Goal: Information Seeking & Learning: Learn about a topic

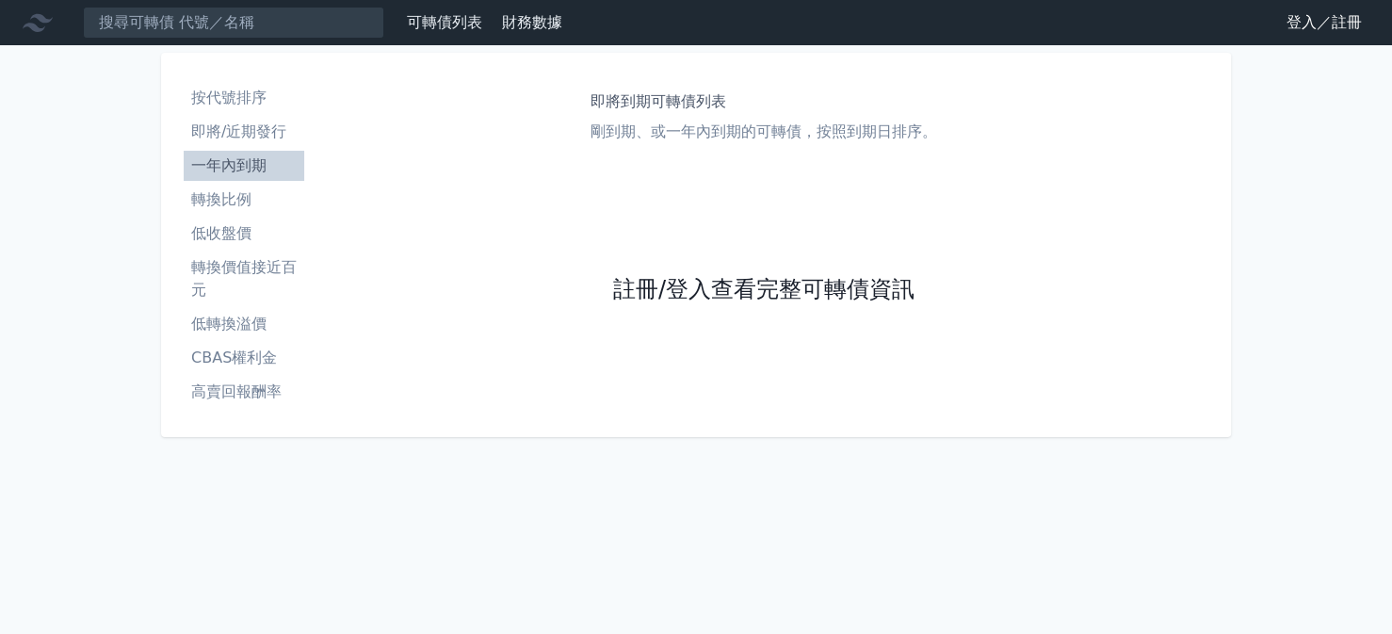
click at [703, 284] on link "註冊/登入查看完整可轉債資訊" at bounding box center [763, 290] width 301 height 30
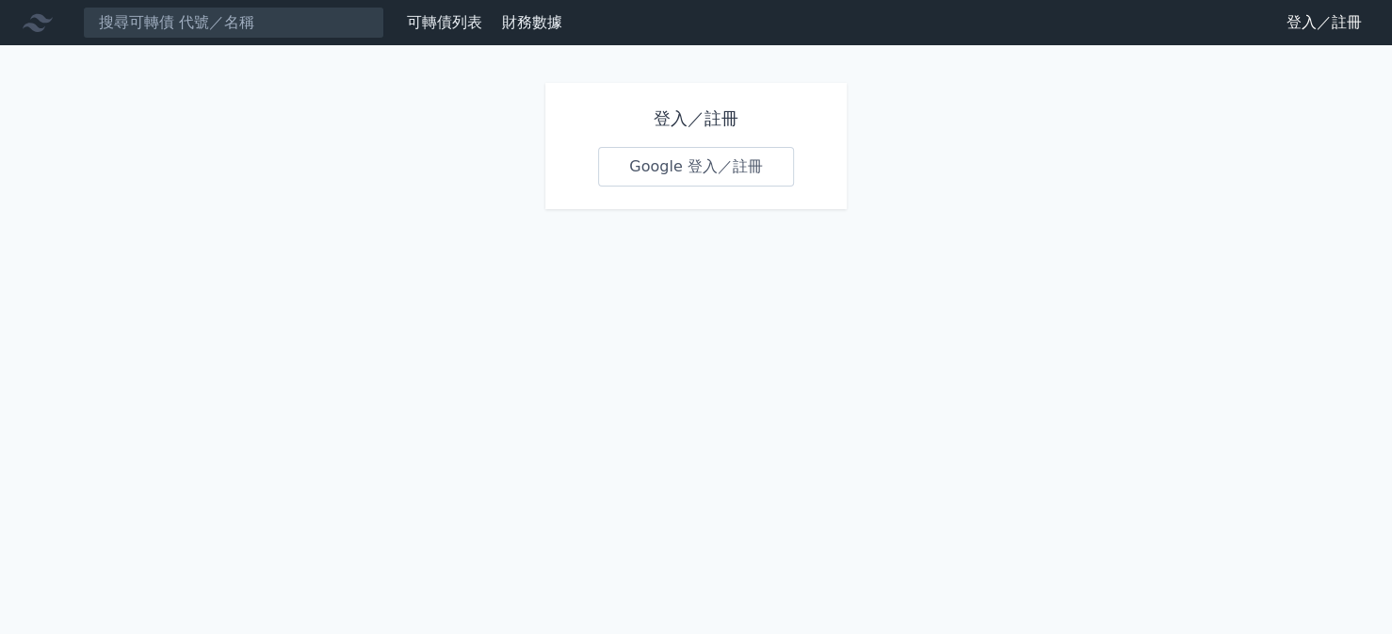
click at [704, 171] on link "Google 登入／註冊" at bounding box center [696, 167] width 196 height 40
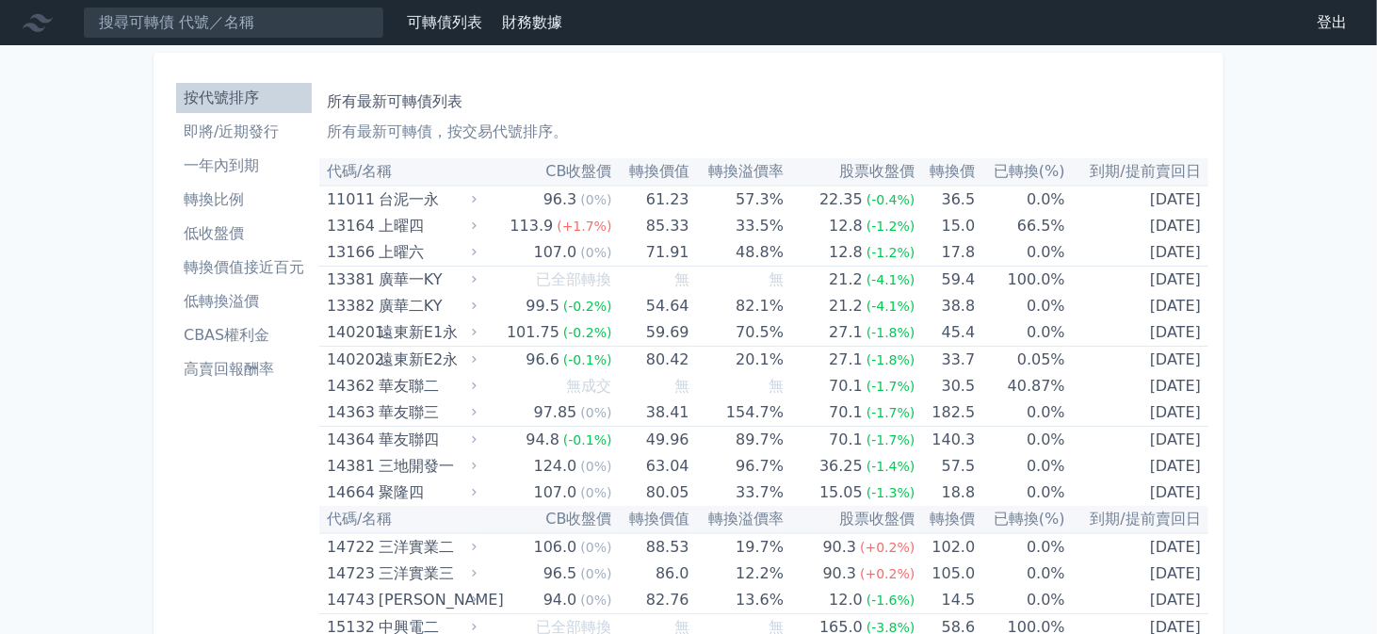
click at [264, 195] on li "轉換比例" at bounding box center [244, 199] width 136 height 23
click at [248, 334] on li "CBAS權利金" at bounding box center [244, 335] width 136 height 23
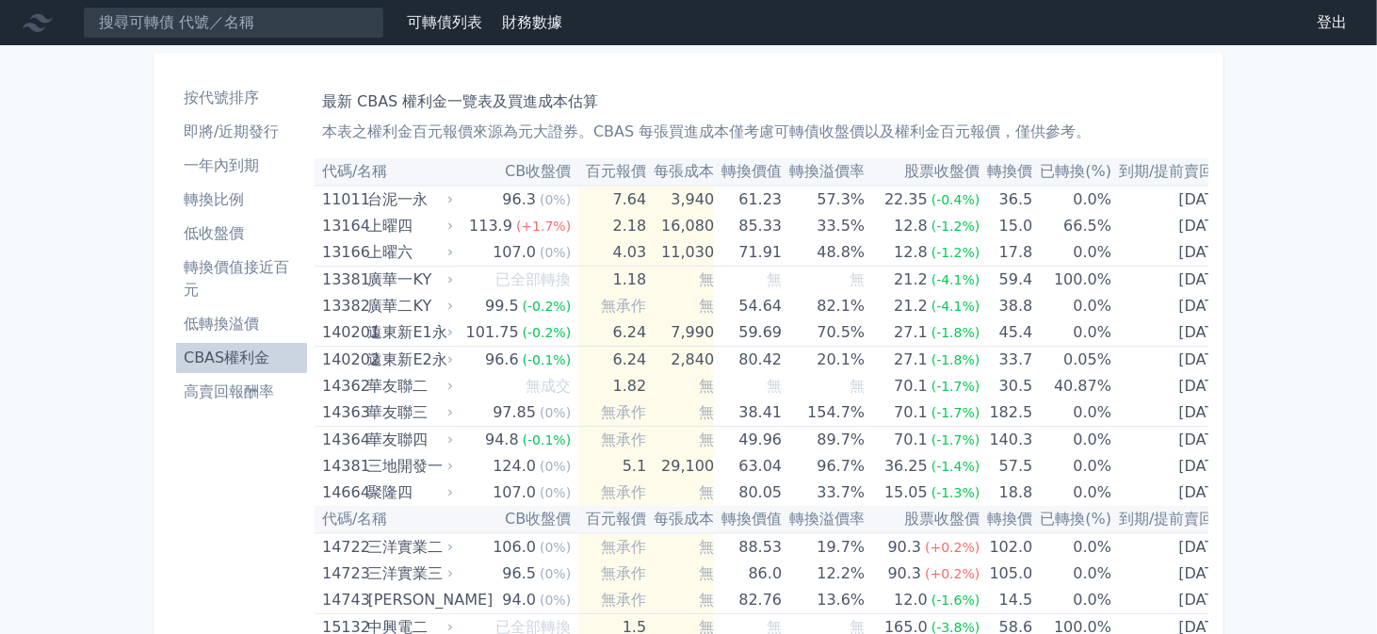
click at [254, 258] on li "轉換價值接近百元" at bounding box center [241, 278] width 131 height 45
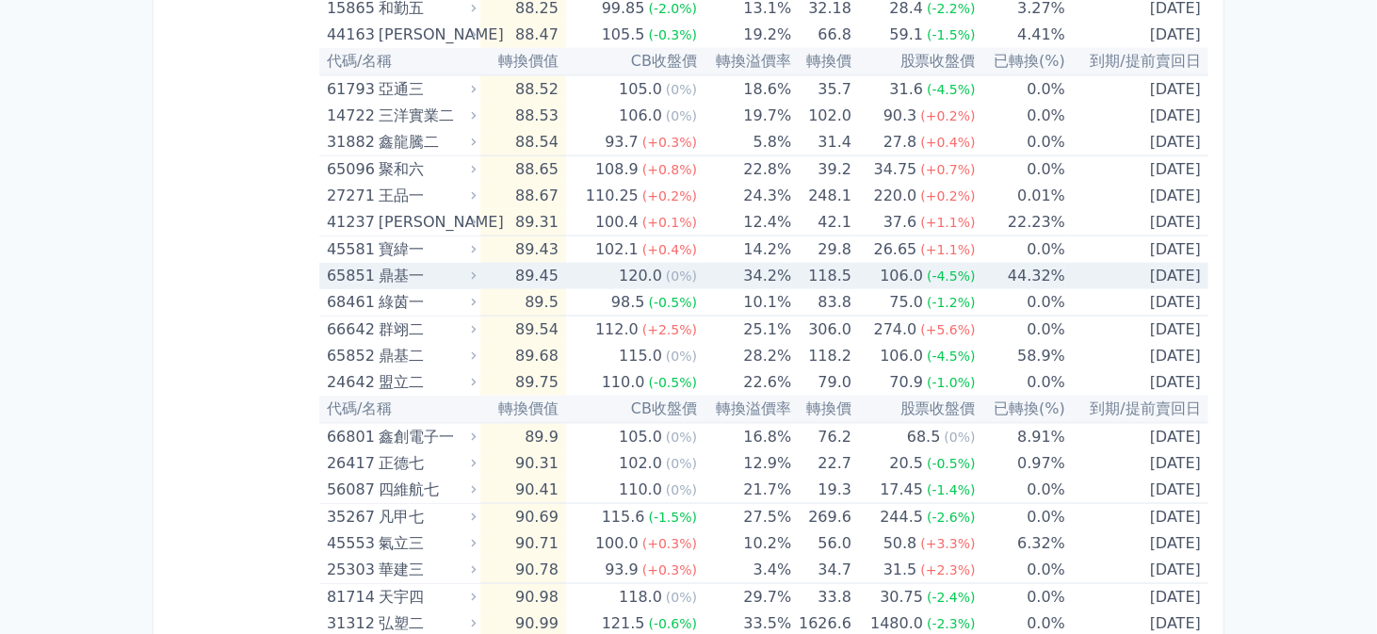
scroll to position [1507, 0]
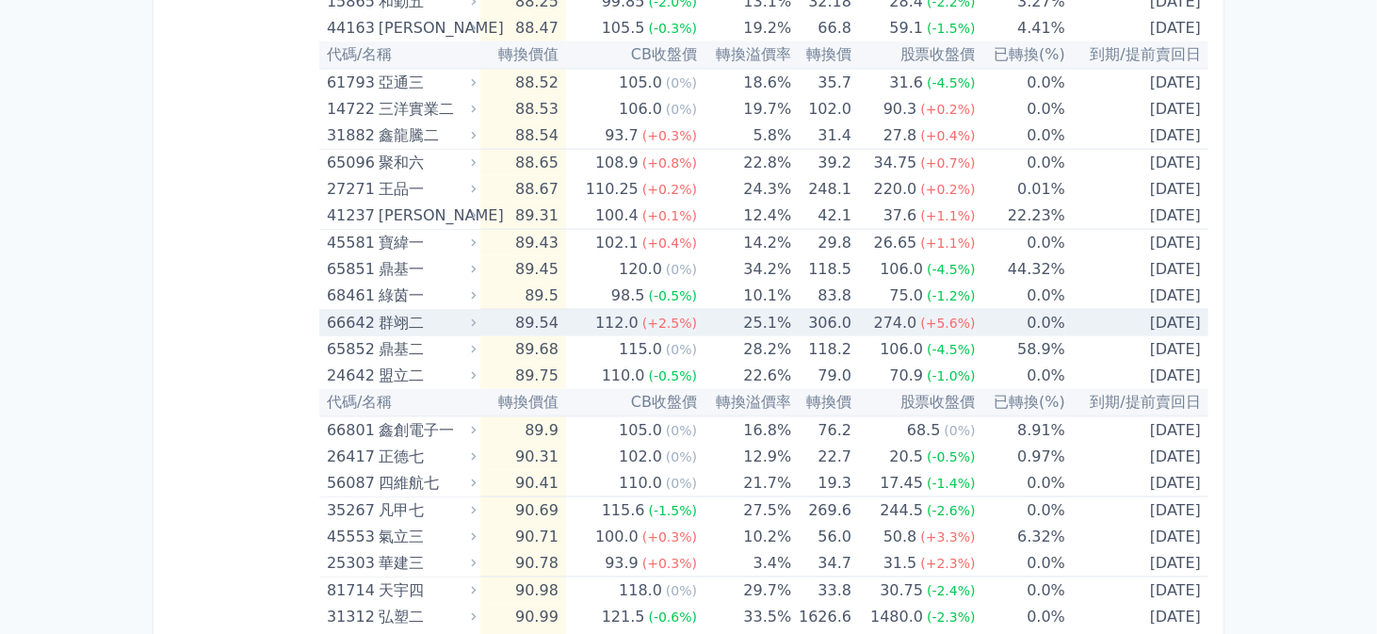
click at [586, 315] on td "112.0 (+2.5%)" at bounding box center [631, 323] width 131 height 27
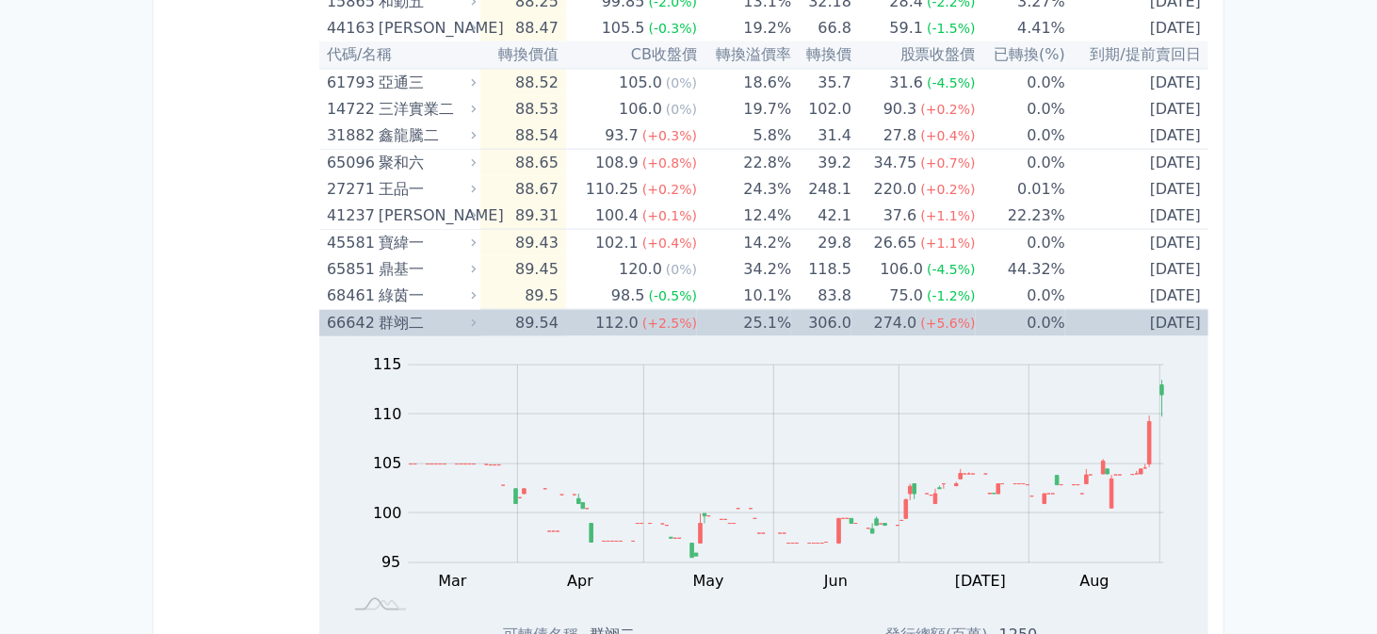
click at [586, 315] on td "112.0 (+2.5%)" at bounding box center [631, 323] width 131 height 27
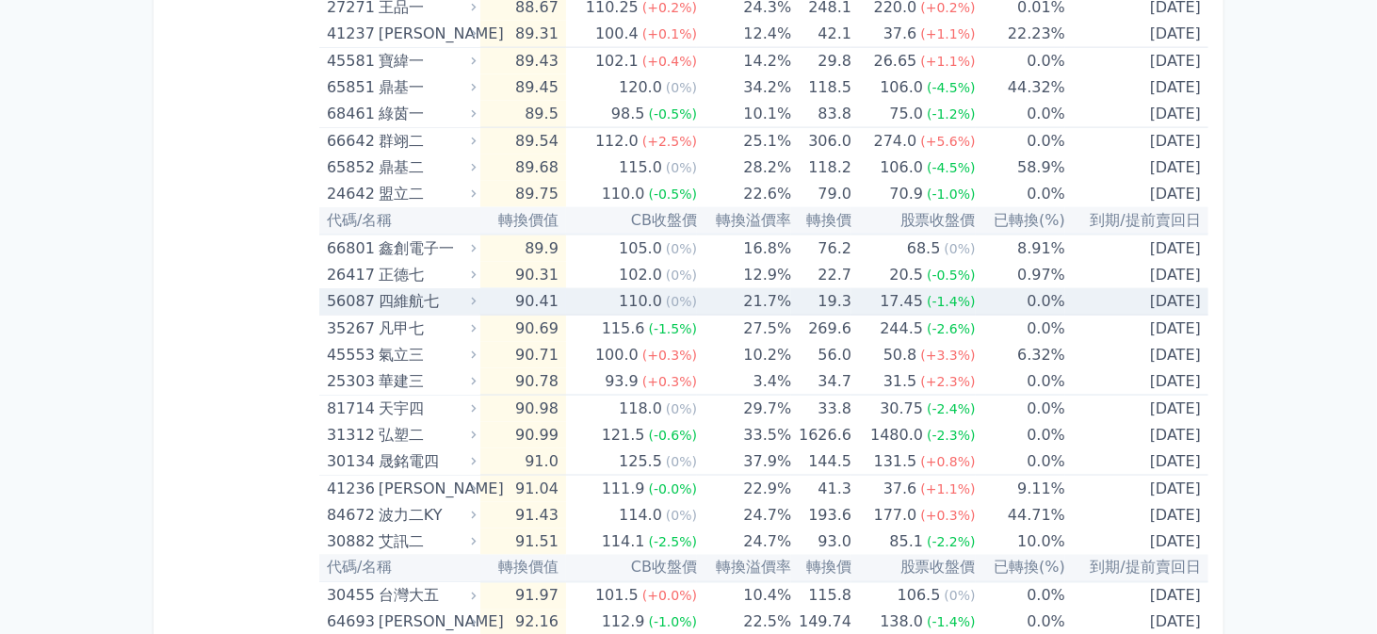
scroll to position [1695, 0]
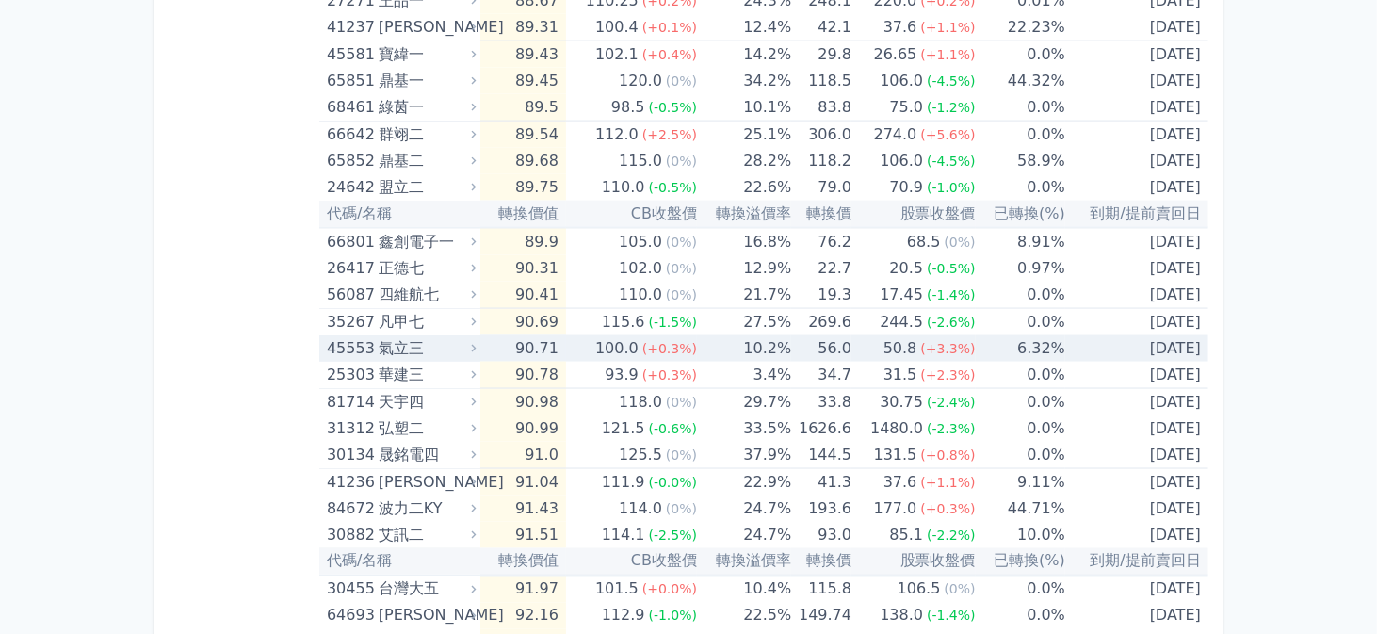
click at [585, 350] on td "100.0 (+0.3%)" at bounding box center [631, 348] width 131 height 26
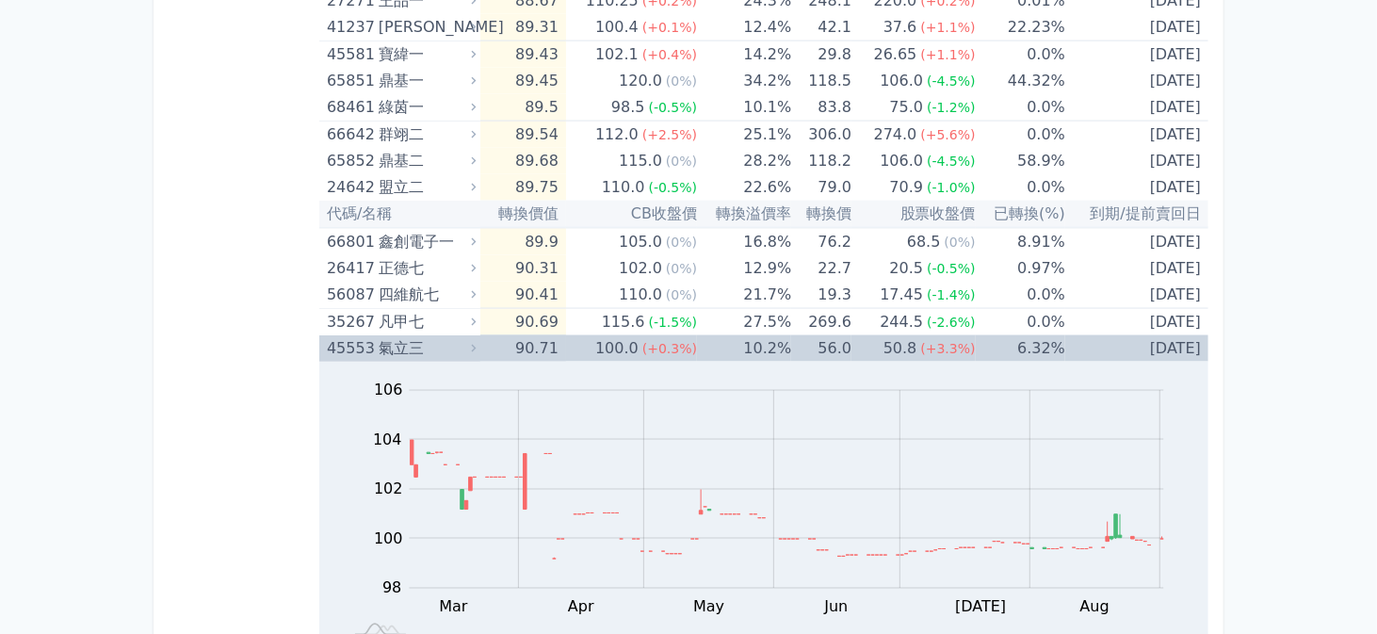
click at [585, 350] on td "100.0 (+0.3%)" at bounding box center [631, 348] width 131 height 26
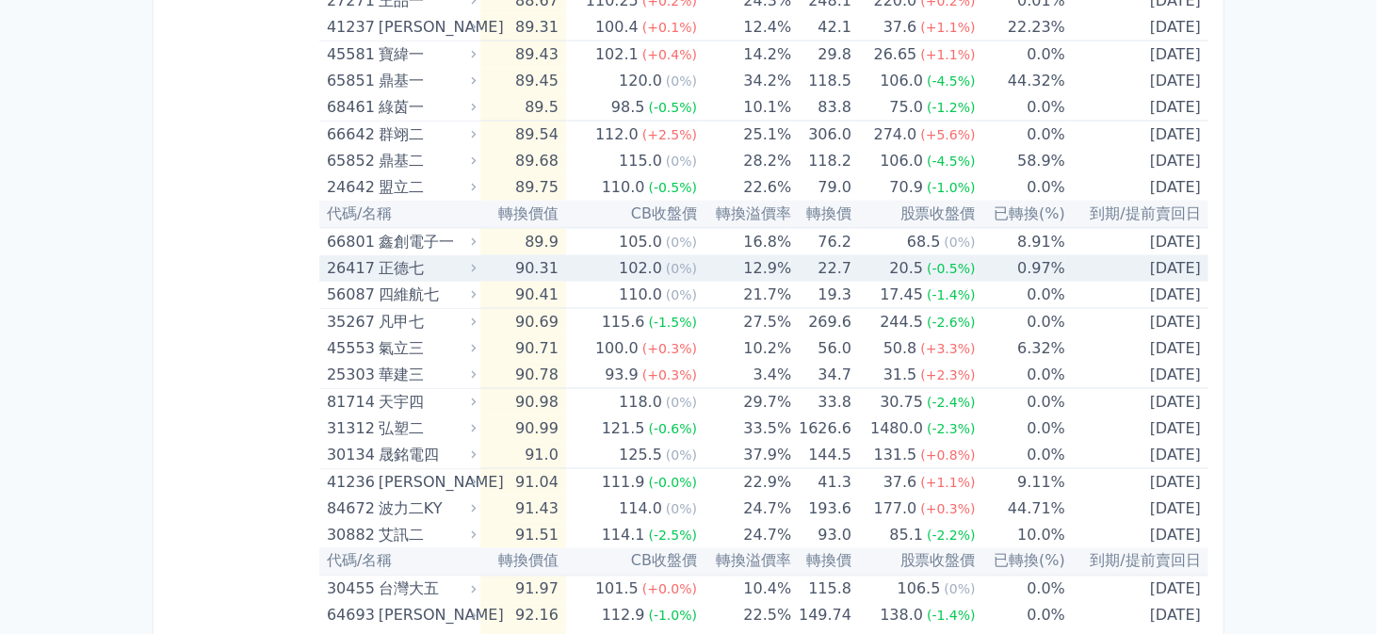
click at [480, 267] on icon at bounding box center [473, 268] width 13 height 13
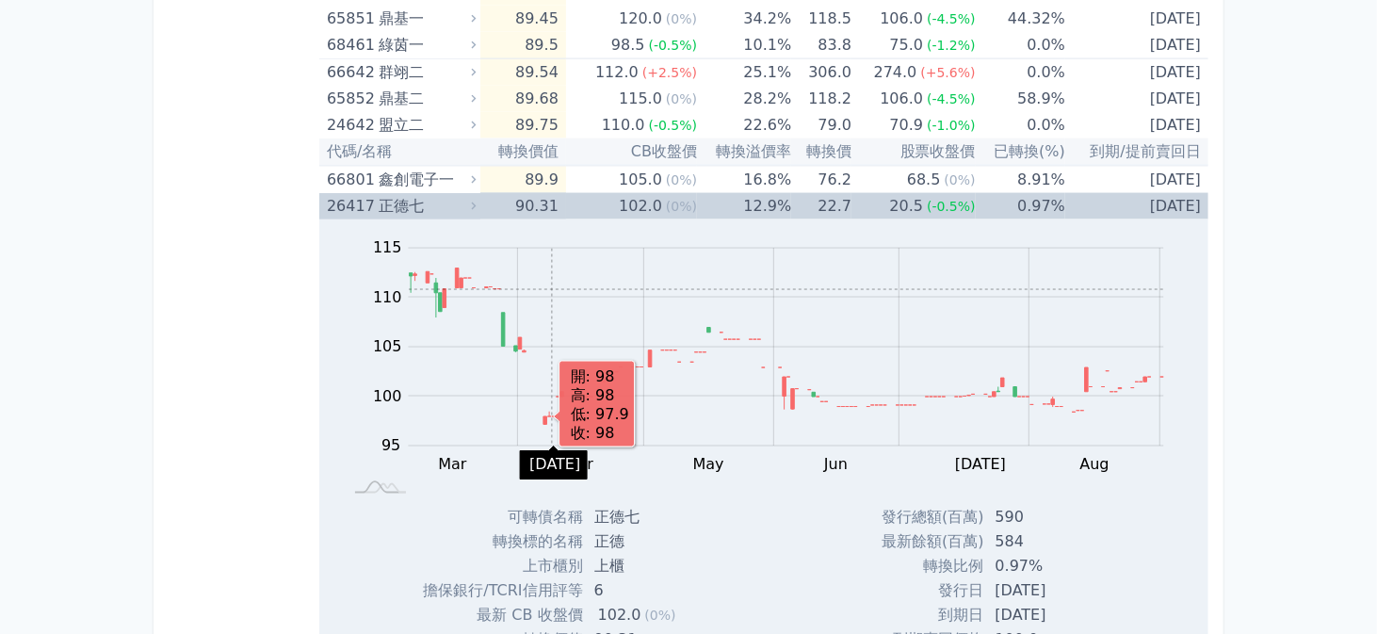
scroll to position [1789, 0]
